Goal: Task Accomplishment & Management: Complete application form

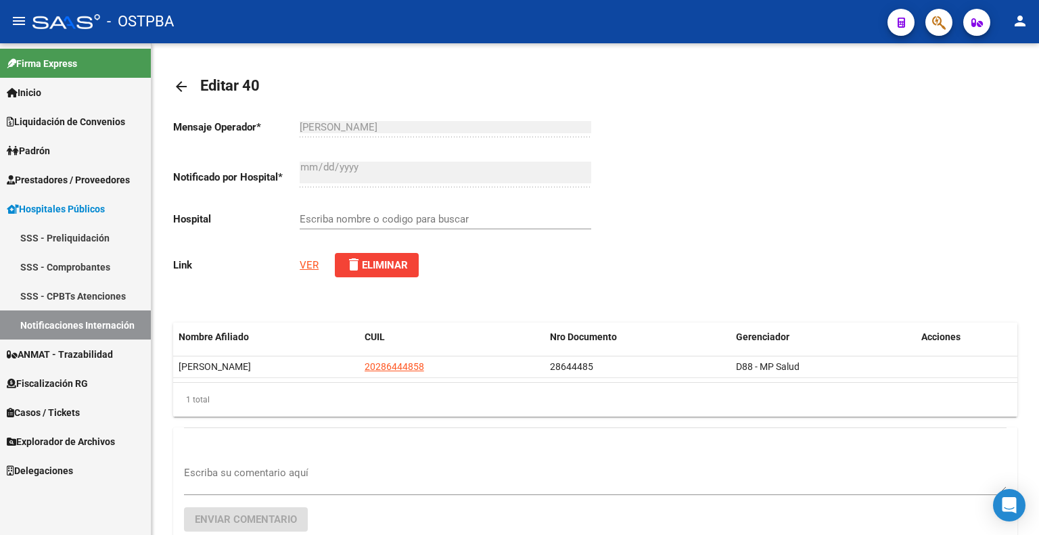
type input "SISTEMA DE EMERGENCIAS TIGRE"
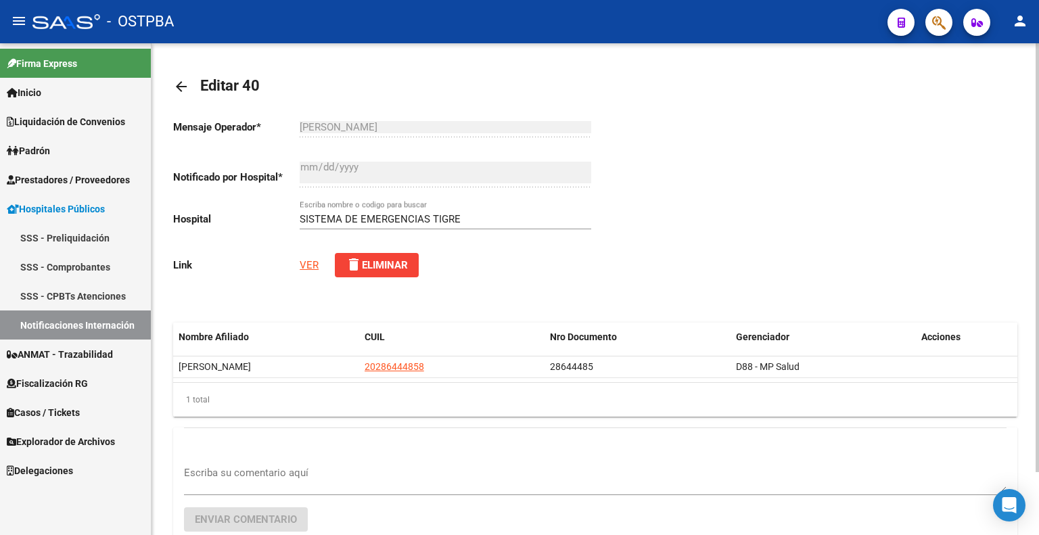
click at [305, 272] on div "Mensaje Operador * [PERSON_NAME] Ingresar el texto Notificado por Hospital * [D…" at bounding box center [384, 198] width 422 height 181
click at [308, 262] on link "VER" at bounding box center [309, 265] width 19 height 12
